Goal: Find specific page/section: Find specific page/section

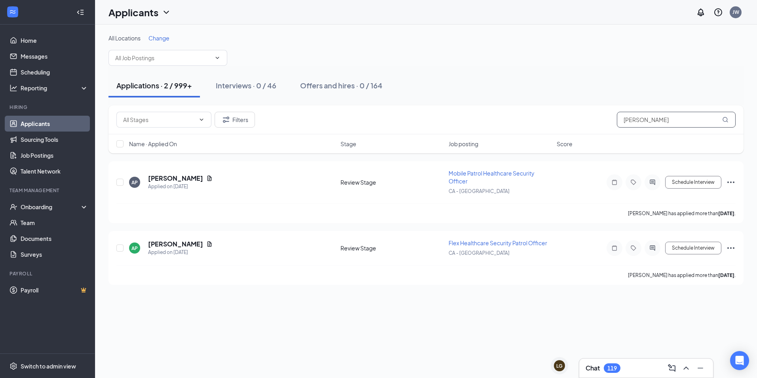
drag, startPoint x: 657, startPoint y: 120, endPoint x: 615, endPoint y: 122, distance: 42.0
click at [592, 122] on div "Filters [PERSON_NAME]" at bounding box center [425, 120] width 619 height 16
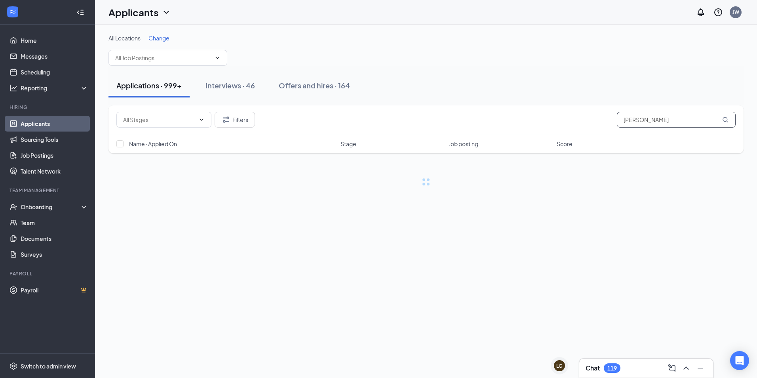
type input "[PERSON_NAME]"
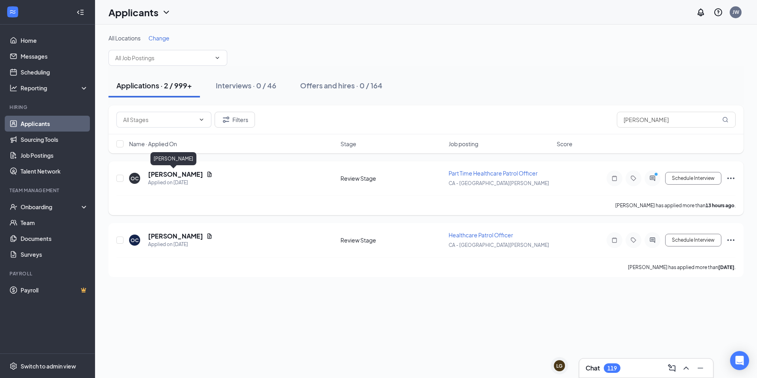
click at [175, 176] on h5 "[PERSON_NAME]" at bounding box center [175, 174] width 55 height 9
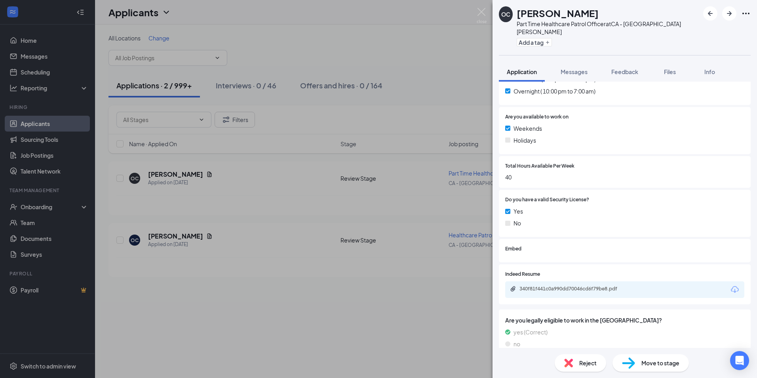
scroll to position [288, 0]
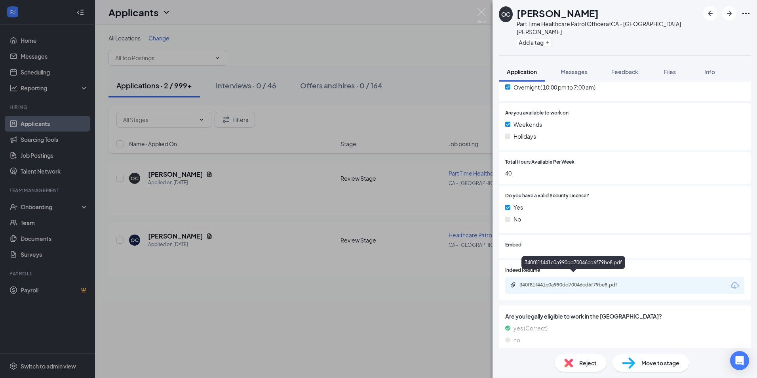
click at [542, 281] on div "340f81f441c0a990dd70046cd6f79be8.pdf" at bounding box center [574, 284] width 111 height 6
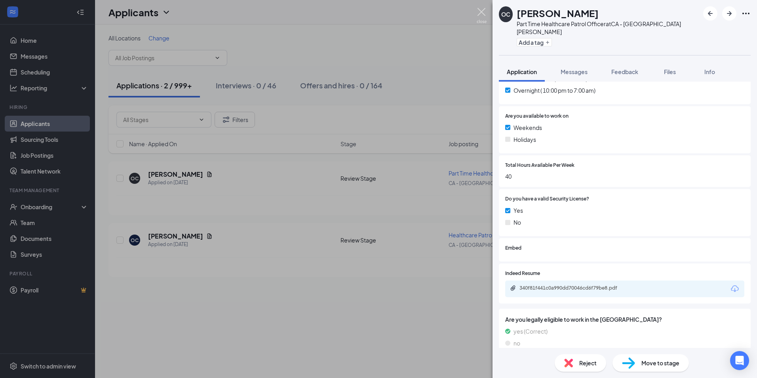
click at [484, 12] on img at bounding box center [482, 15] width 10 height 15
